Goal: Navigation & Orientation: Find specific page/section

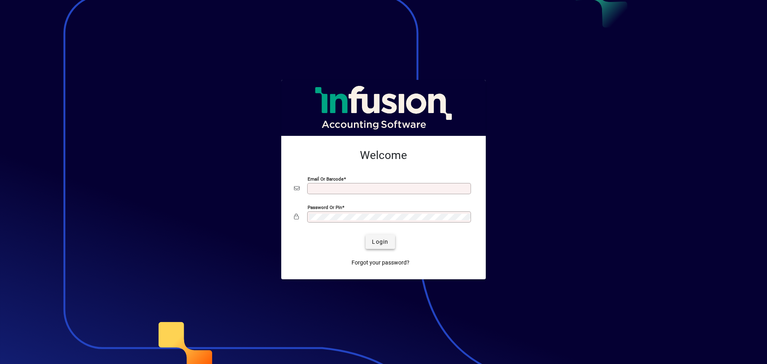
type input "**********"
click at [382, 246] on span "Login" at bounding box center [380, 242] width 16 height 8
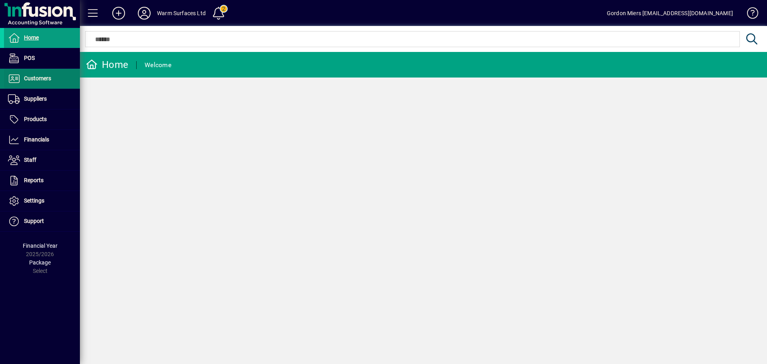
drag, startPoint x: 38, startPoint y: 75, endPoint x: 53, endPoint y: 81, distance: 16.0
click at [38, 75] on span "Customers" at bounding box center [37, 78] width 27 height 6
